Goal: Task Accomplishment & Management: Manage account settings

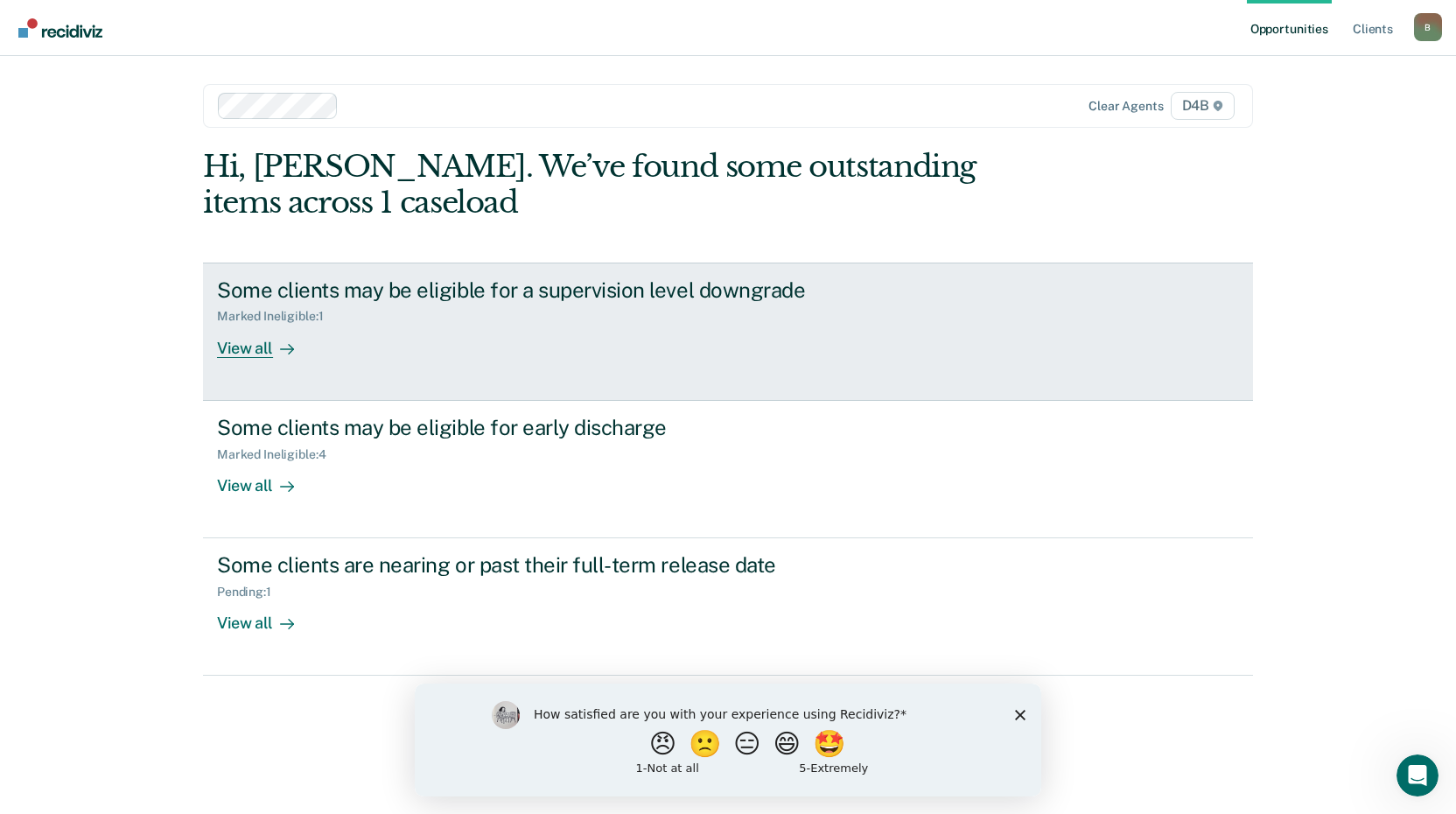
click at [253, 349] on div "View all" at bounding box center [266, 341] width 98 height 34
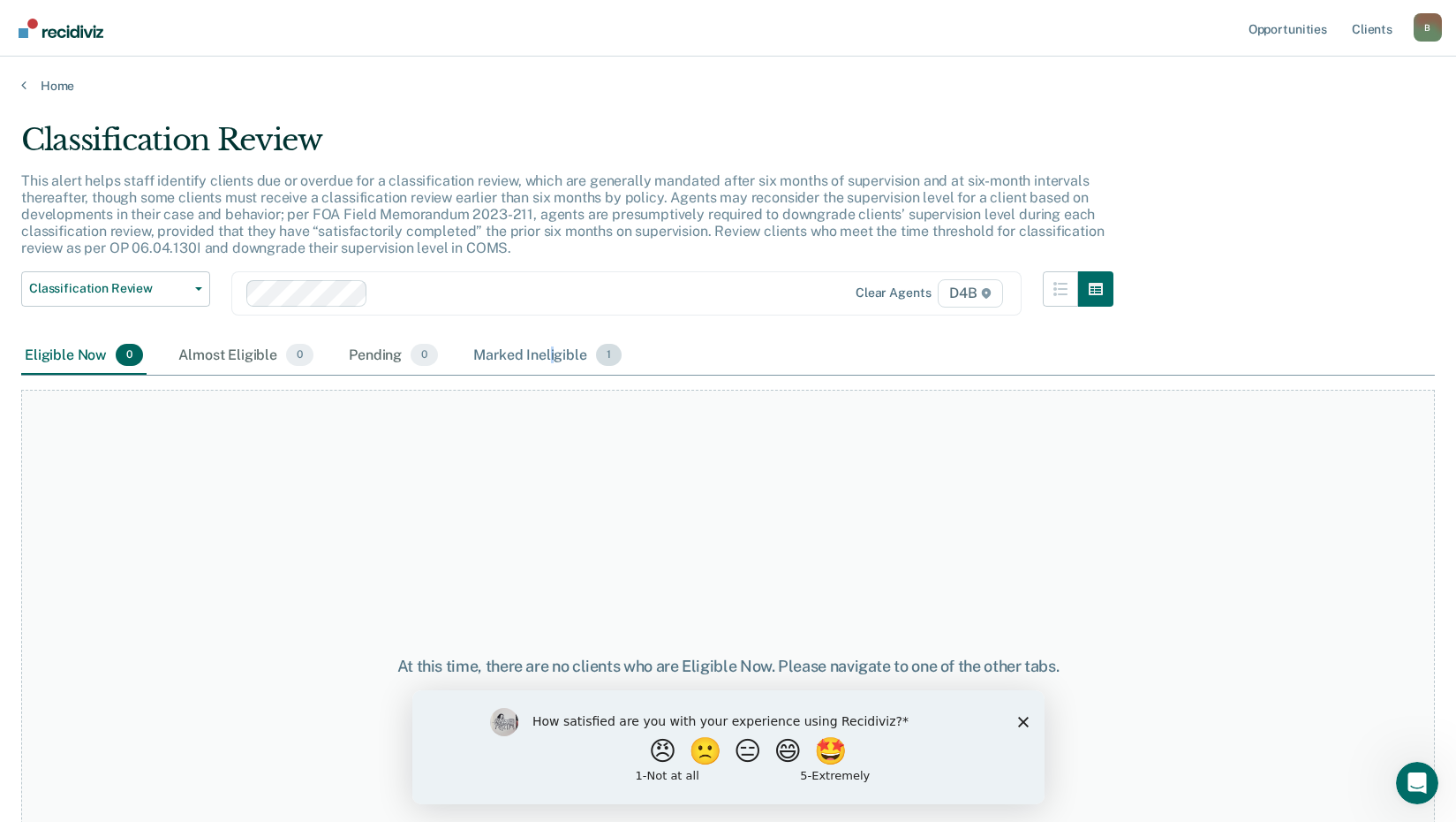
click at [552, 358] on div "Marked Ineligible 1" at bounding box center [548, 356] width 155 height 39
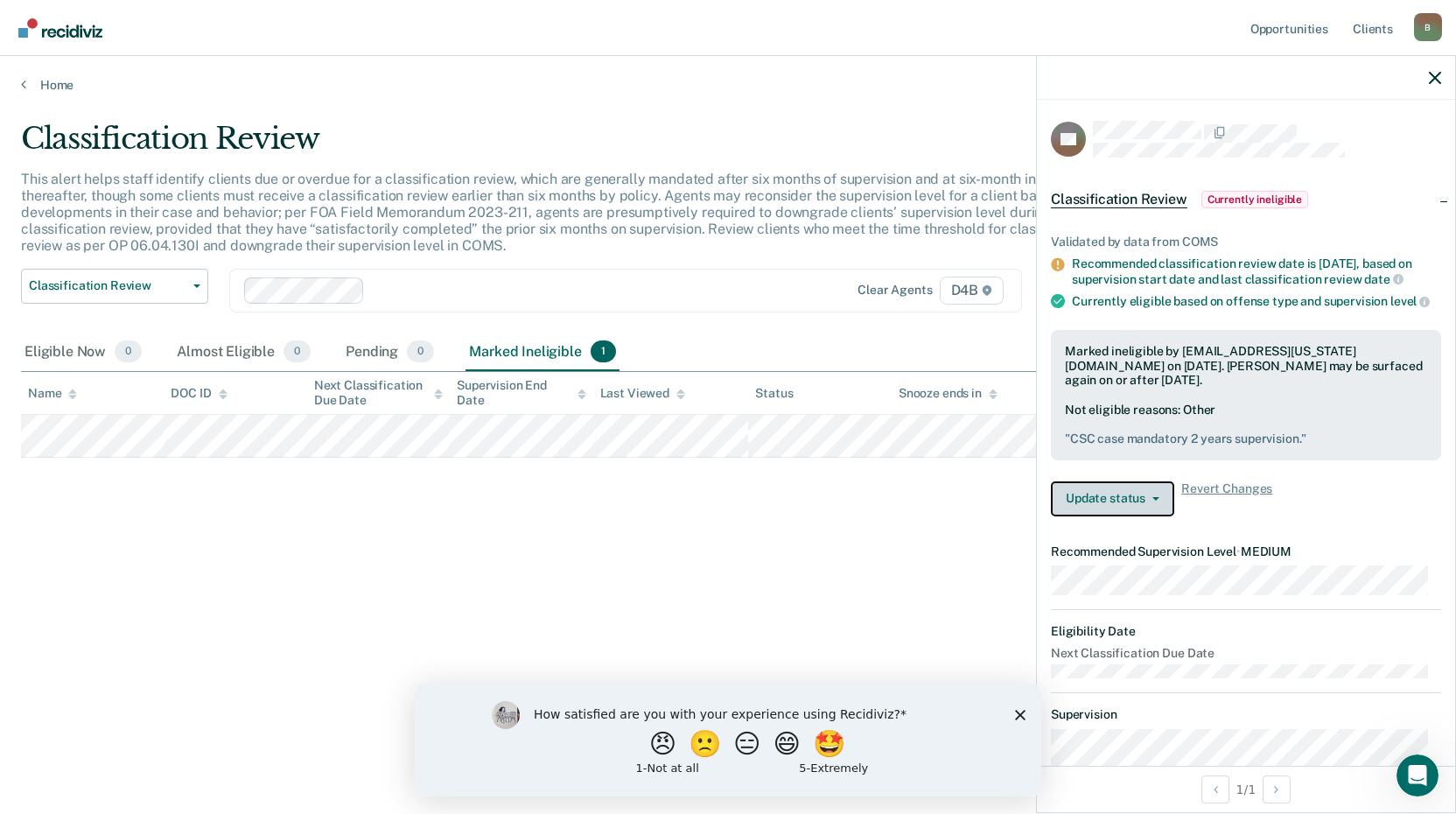
click at [1156, 514] on button "Update status" at bounding box center [1113, 498] width 123 height 35
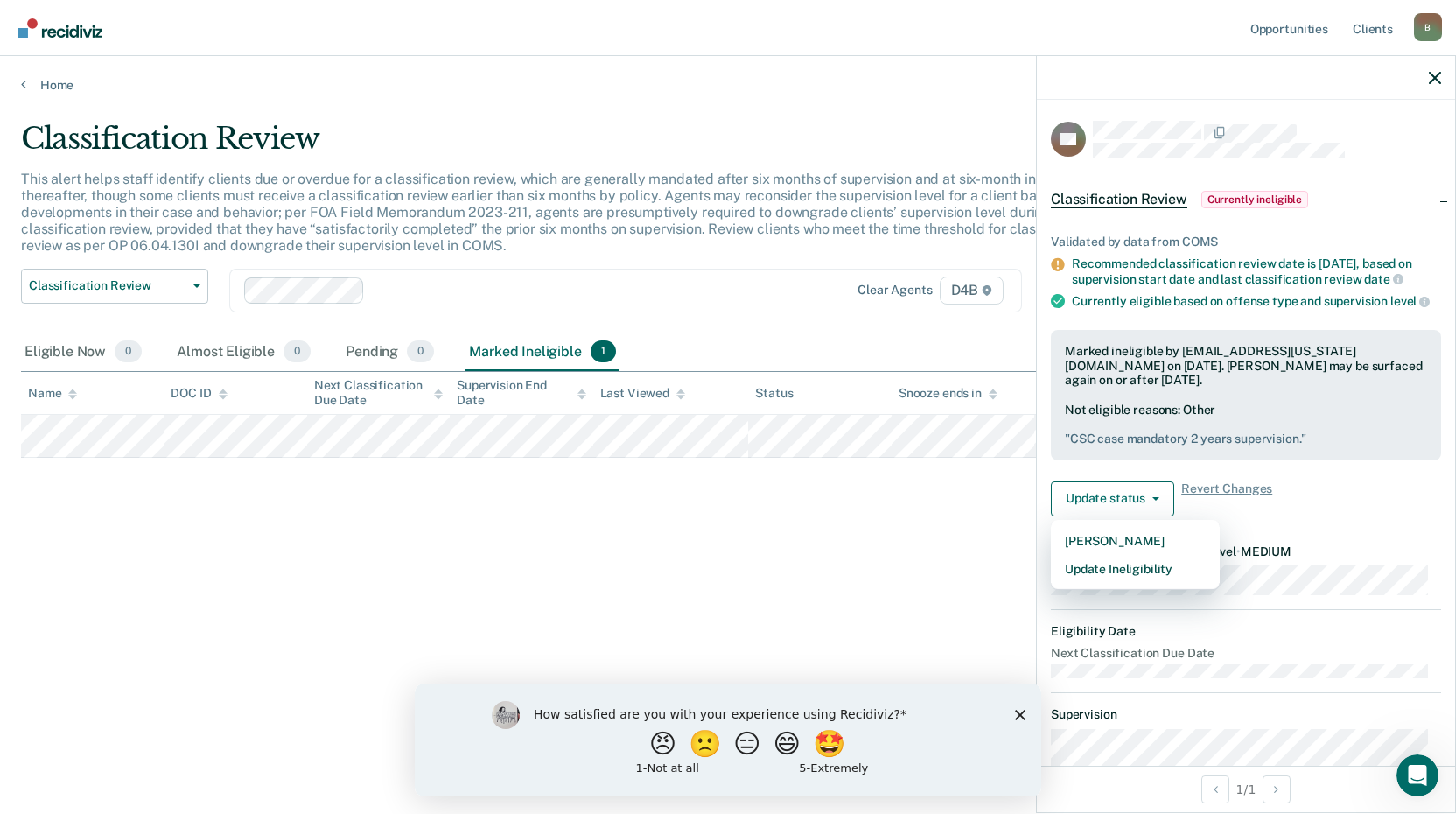
click at [717, 566] on div "Classification Review This alert helps staff identify clients due or overdue fo…" at bounding box center [728, 401] width 1414 height 562
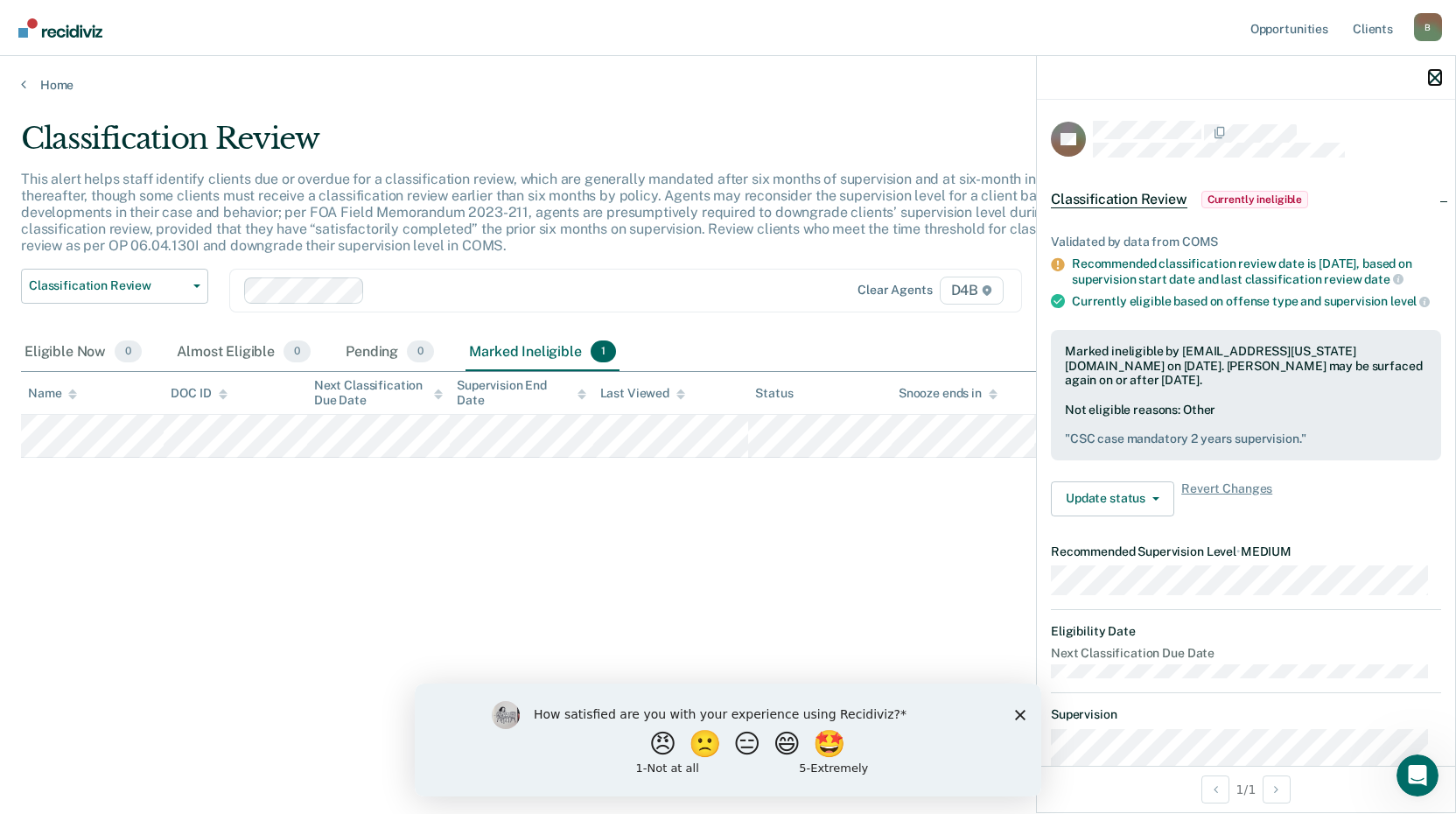
click at [1431, 77] on icon "button" at bounding box center [1435, 78] width 13 height 13
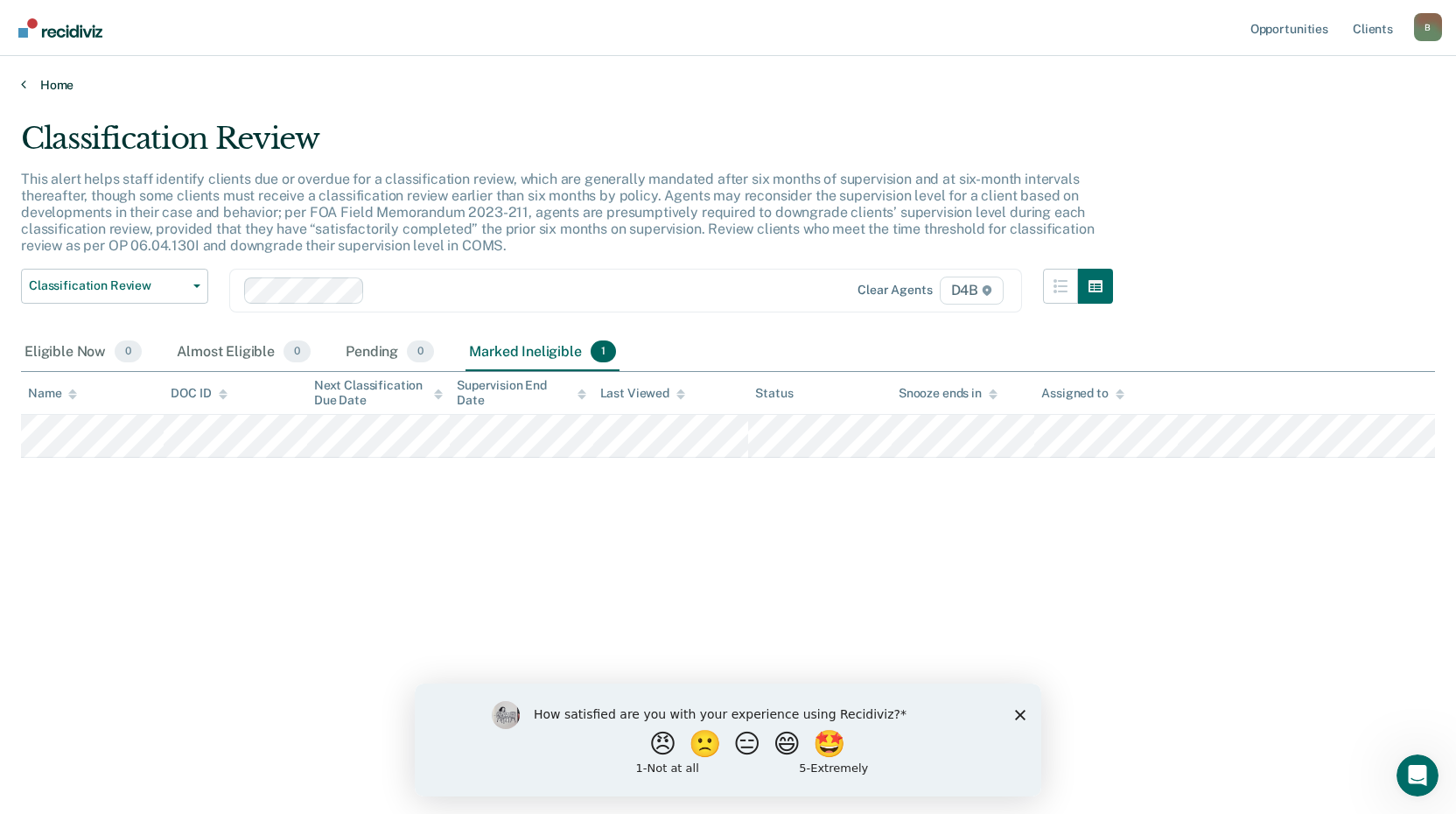
click at [37, 87] on link "Home" at bounding box center [728, 84] width 1414 height 15
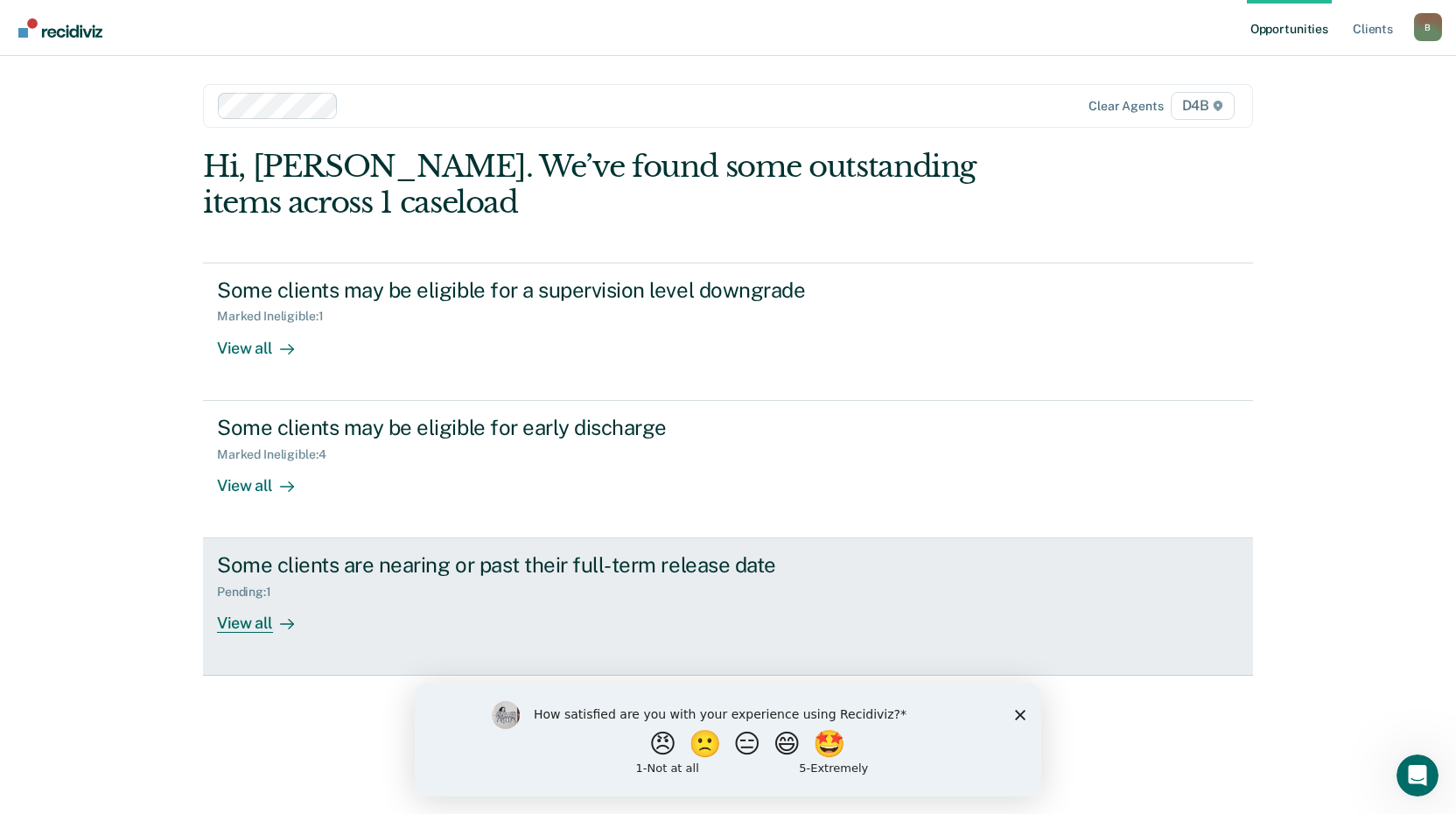
click at [217, 625] on div "View all" at bounding box center [266, 617] width 98 height 34
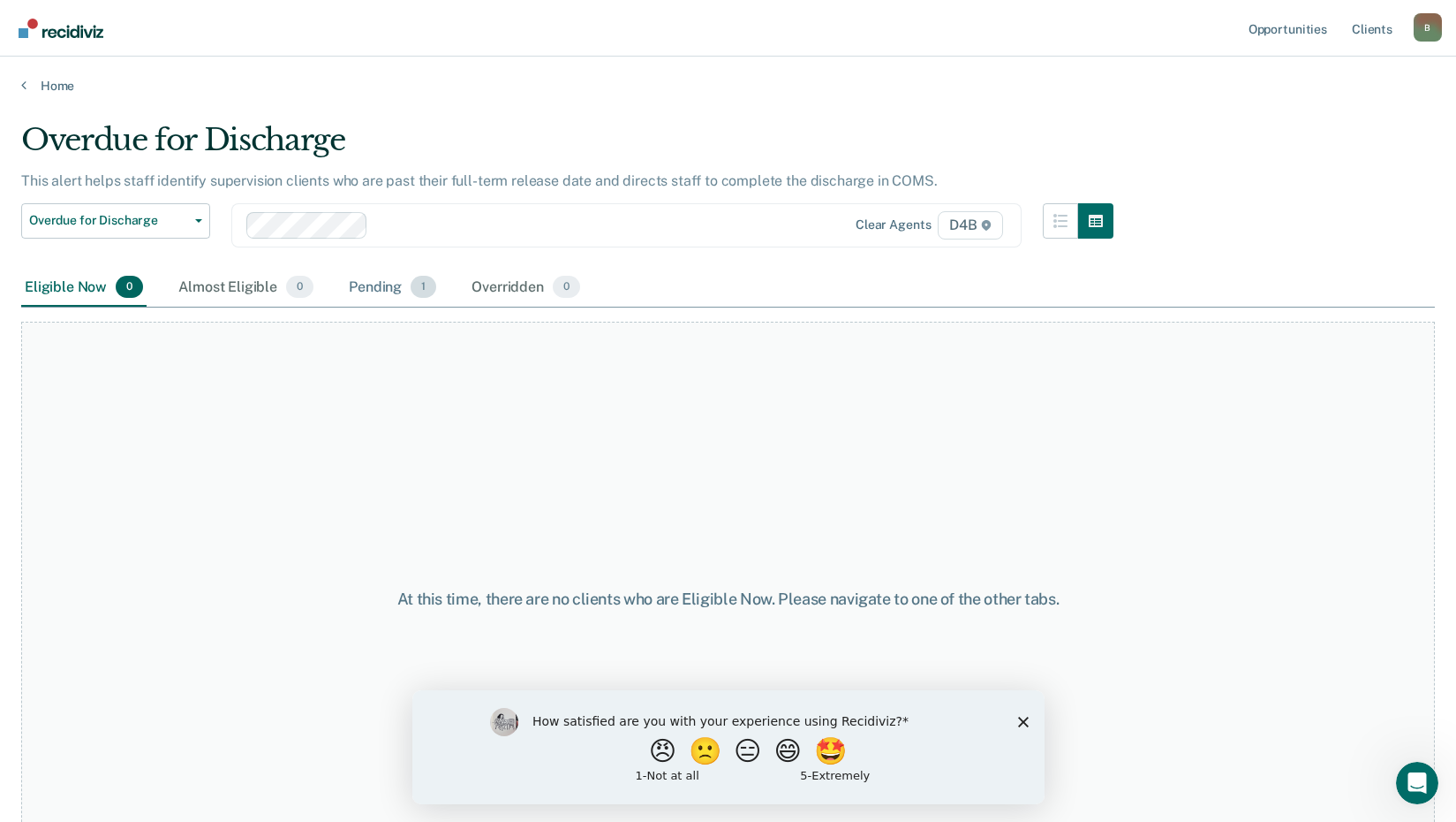
click at [384, 290] on div "Pending 1" at bounding box center [392, 288] width 94 height 39
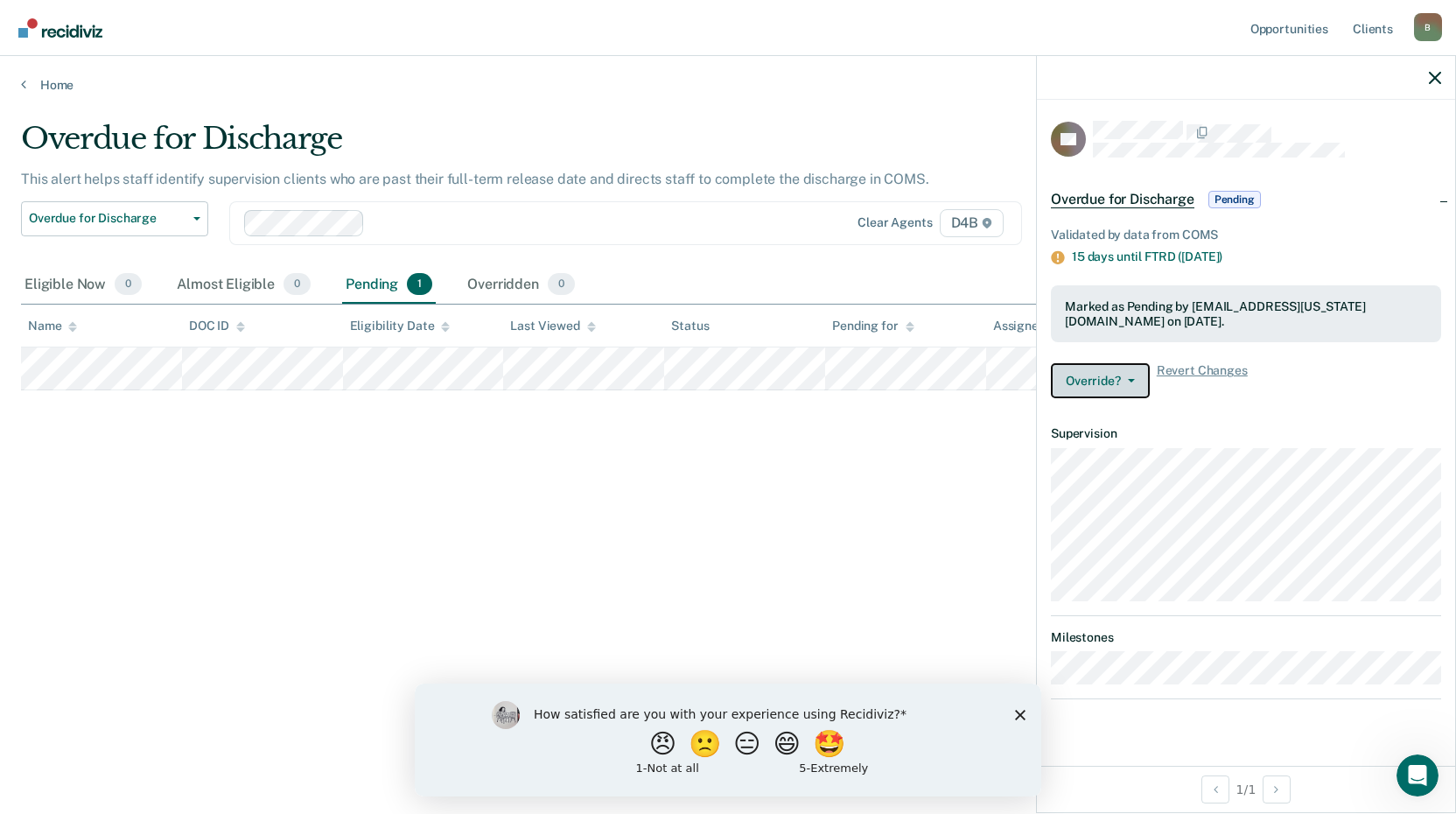
click at [1120, 385] on button "Override?" at bounding box center [1100, 380] width 99 height 35
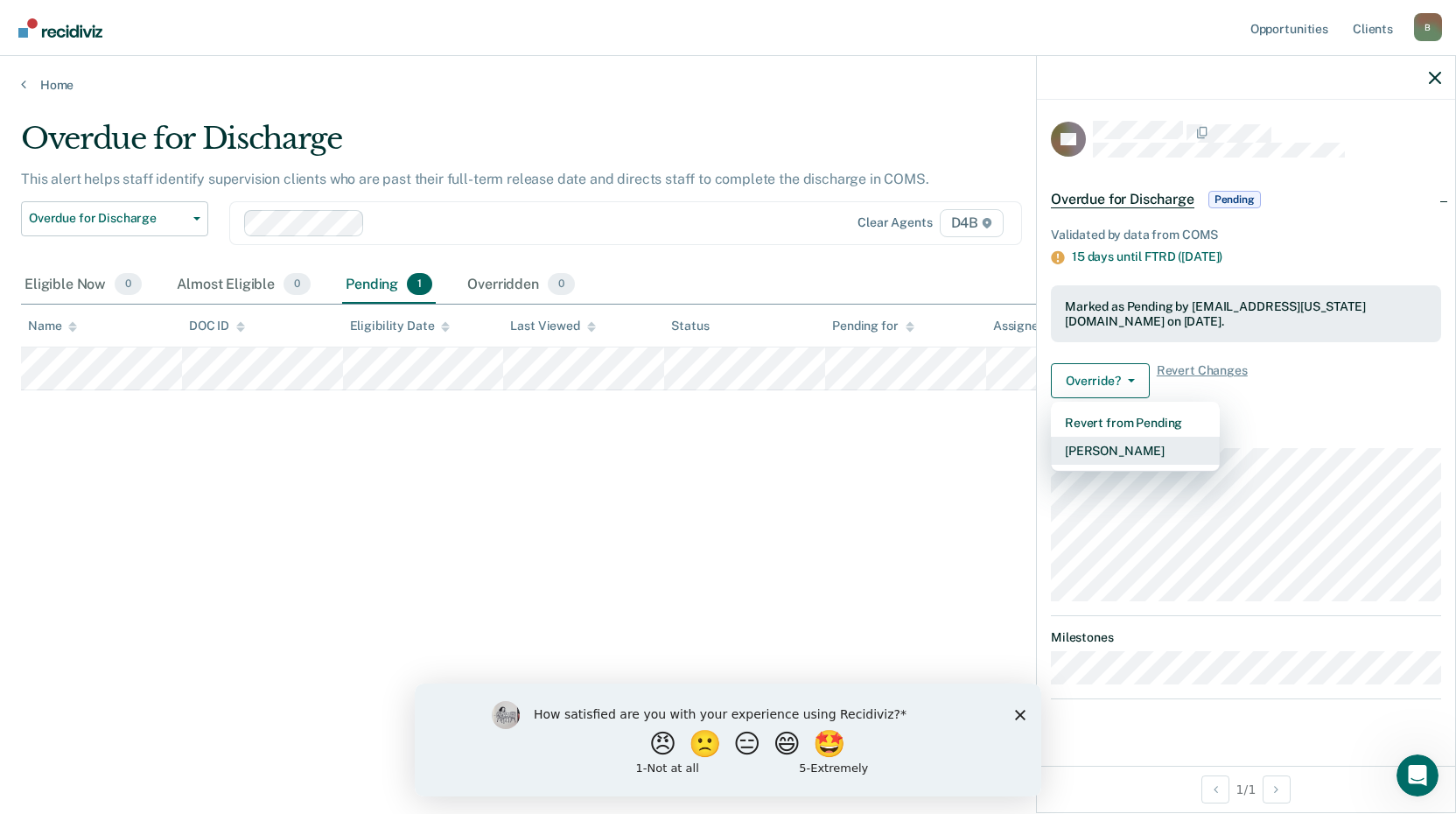
click at [1166, 449] on button "[PERSON_NAME]" at bounding box center [1136, 450] width 169 height 28
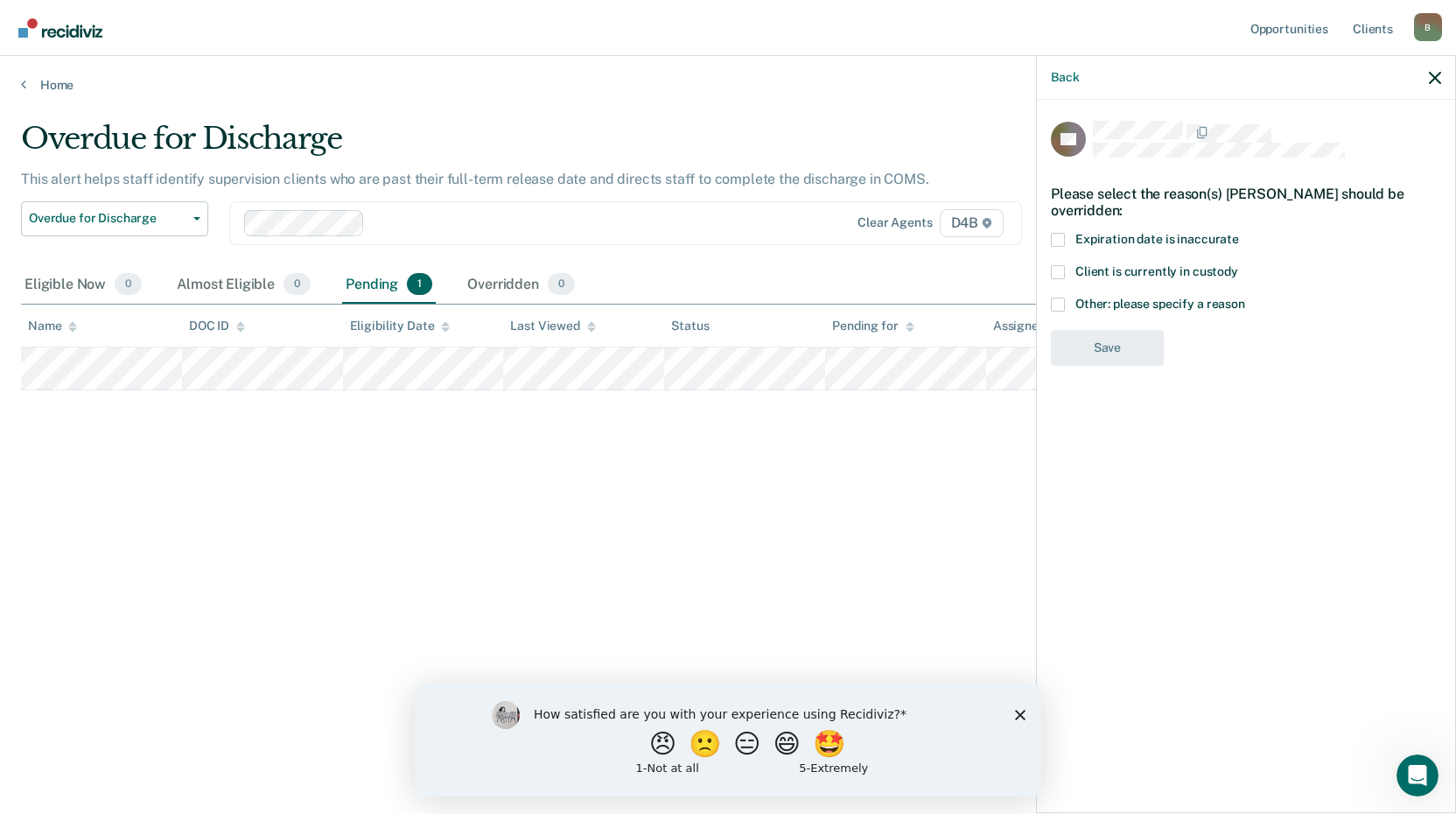
click at [1062, 303] on span at bounding box center [1058, 304] width 14 height 14
click at [1245, 298] on input "Other: please specify a reason" at bounding box center [1245, 298] width 0 height 0
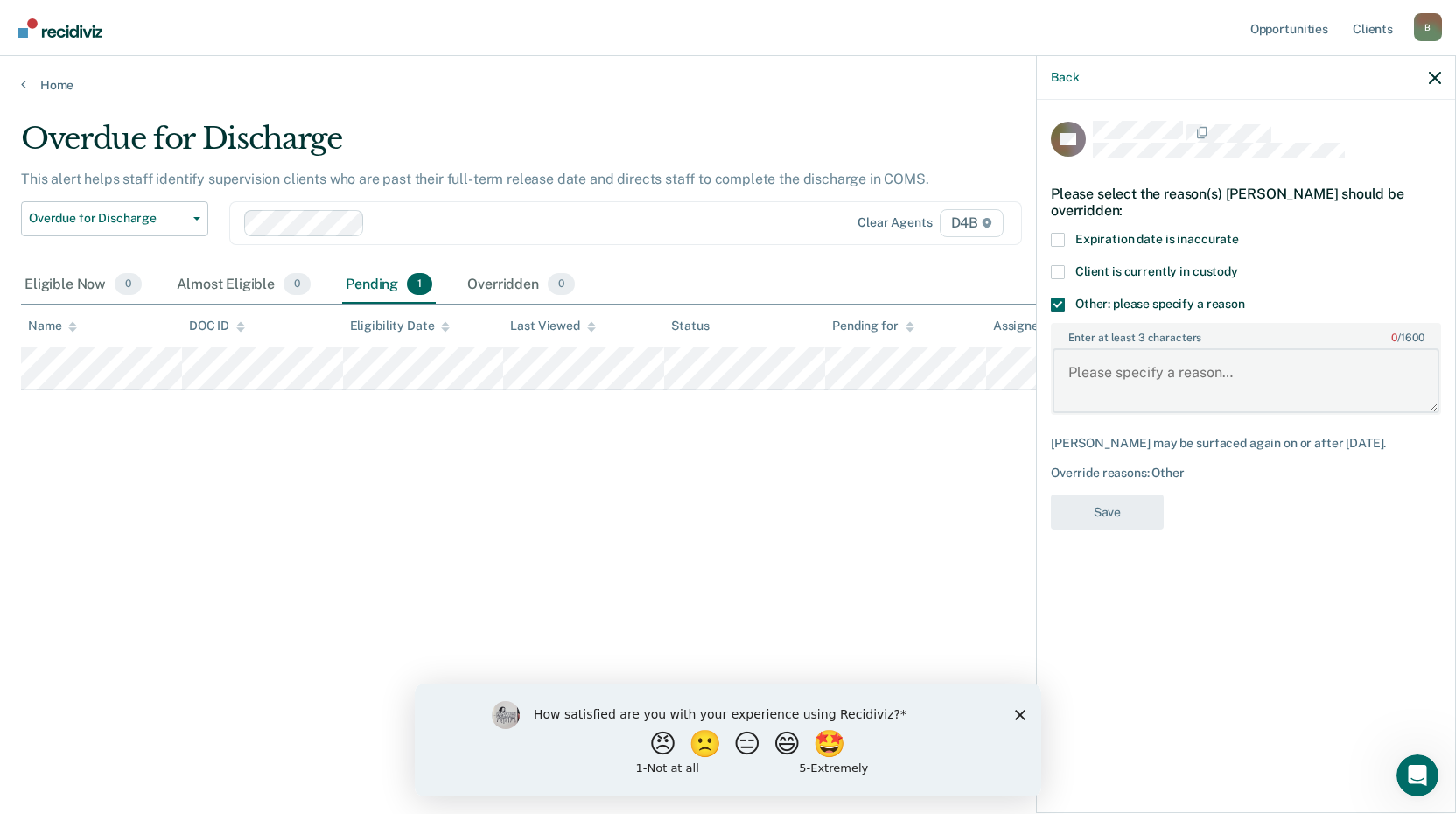
click at [1149, 378] on textarea "Enter at least 3 characters 0 / 1600" at bounding box center [1247, 381] width 387 height 65
type textarea "discharge date is not here yet."
click at [1137, 520] on button "Save" at bounding box center [1108, 512] width 113 height 36
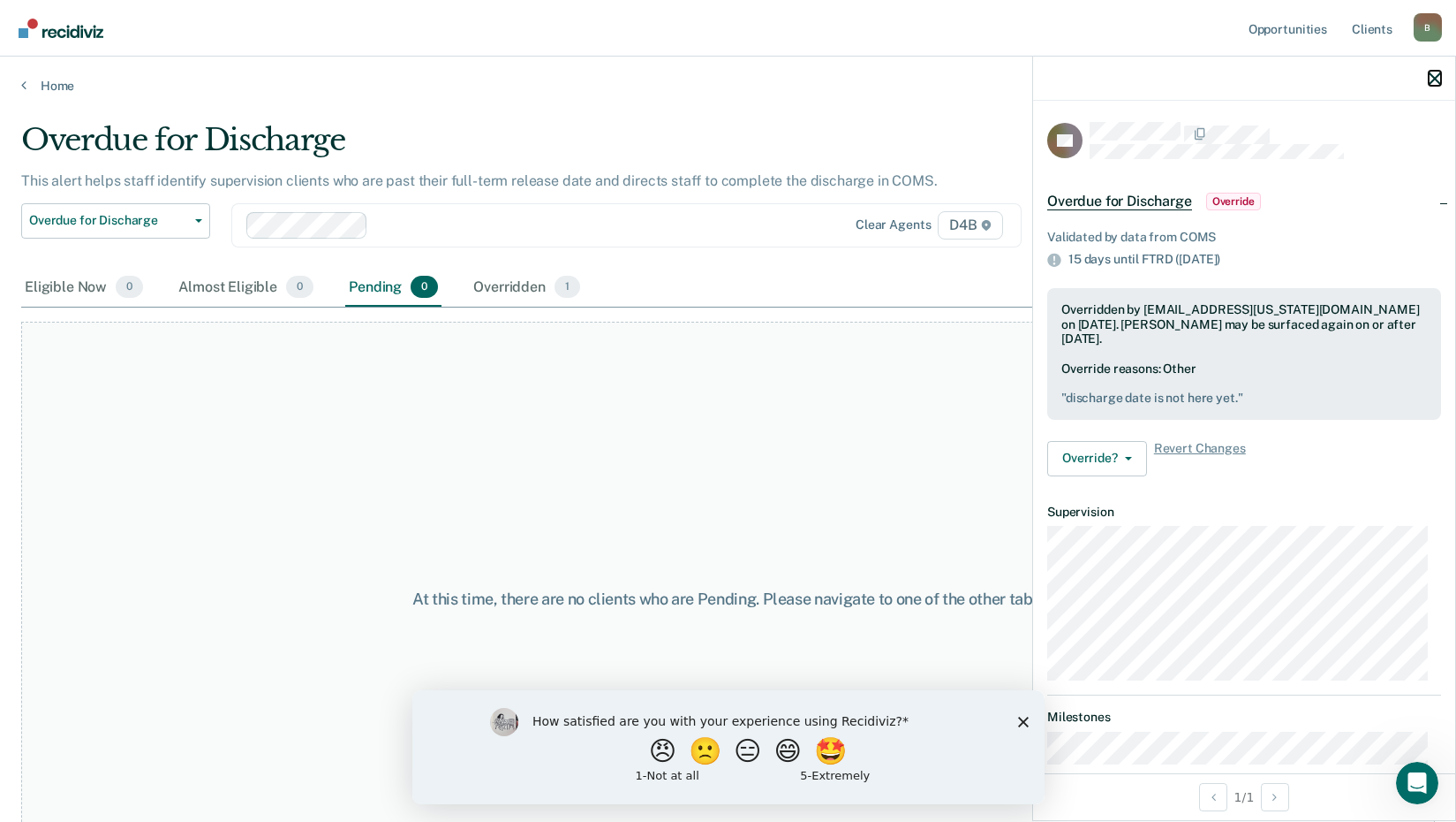
click at [1440, 79] on icon "button" at bounding box center [1435, 79] width 13 height 13
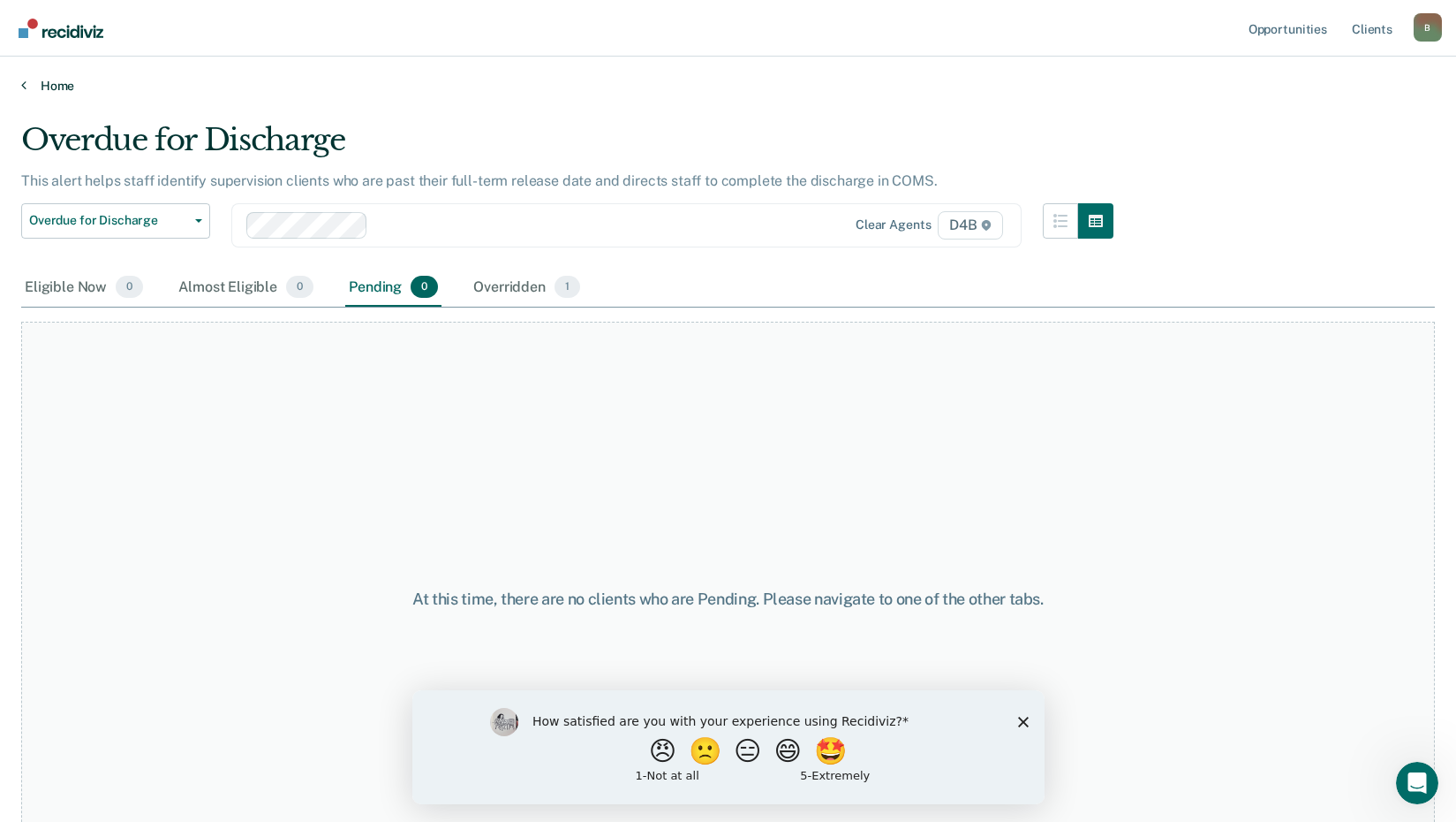
click at [55, 89] on link "Home" at bounding box center [728, 85] width 1414 height 16
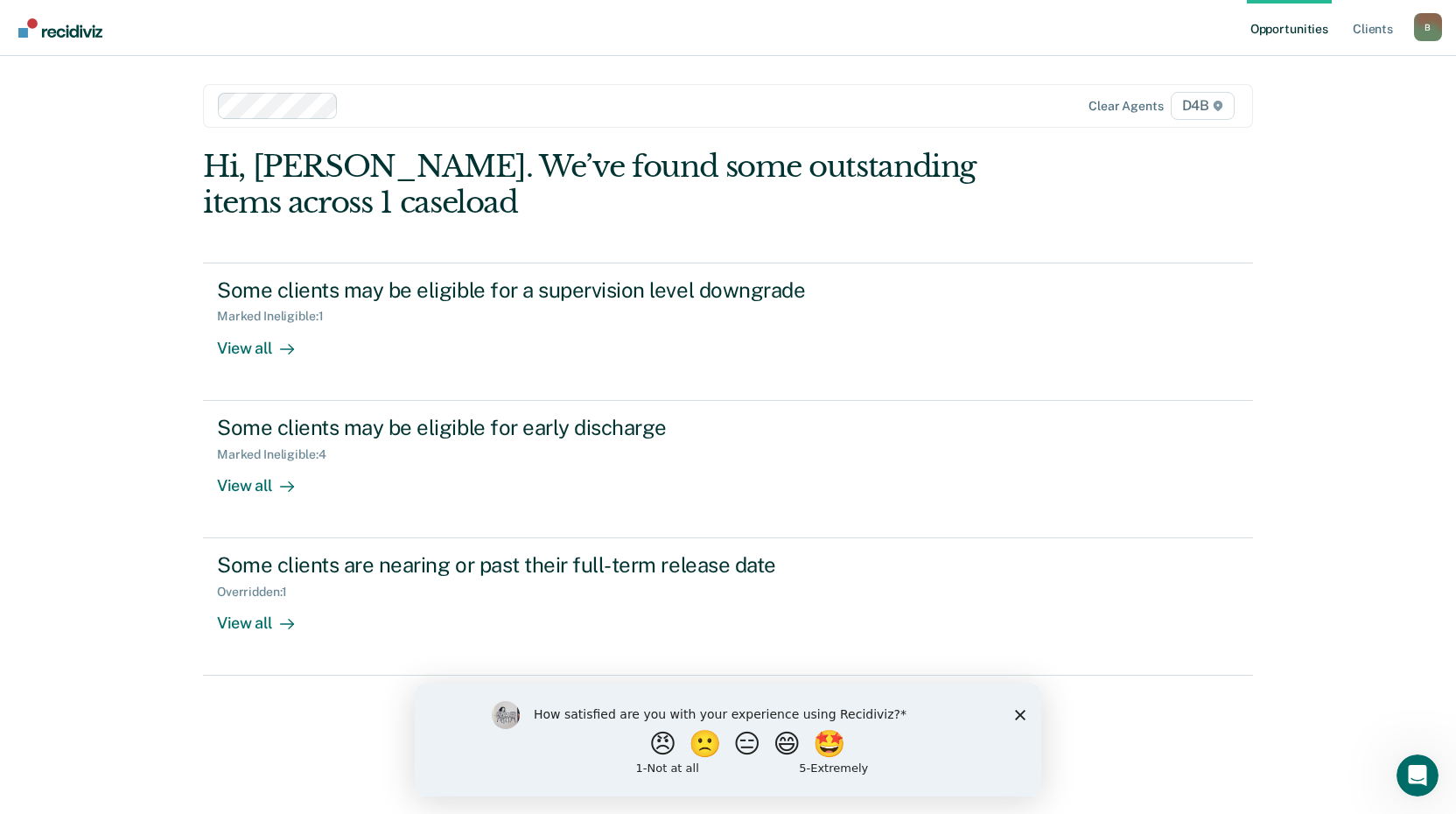
click at [1023, 711] on polygon "Close survey" at bounding box center [1021, 714] width 11 height 11
